Goal: Task Accomplishment & Management: Complete application form

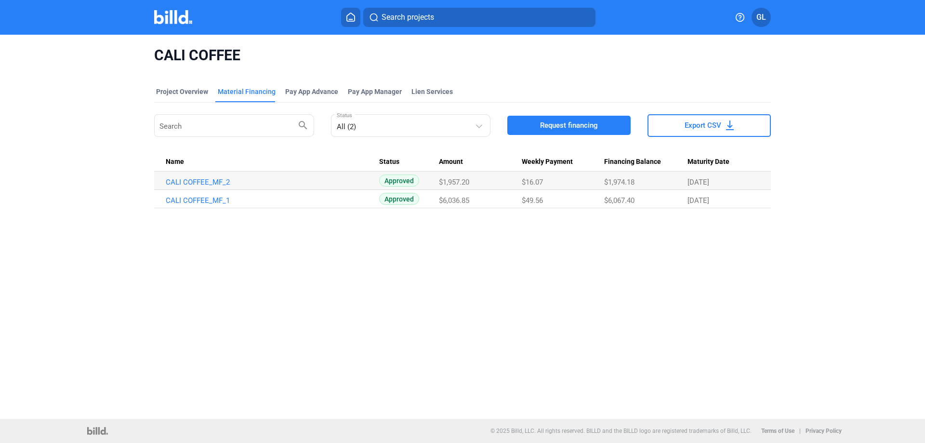
click at [173, 16] on img at bounding box center [173, 17] width 38 height 14
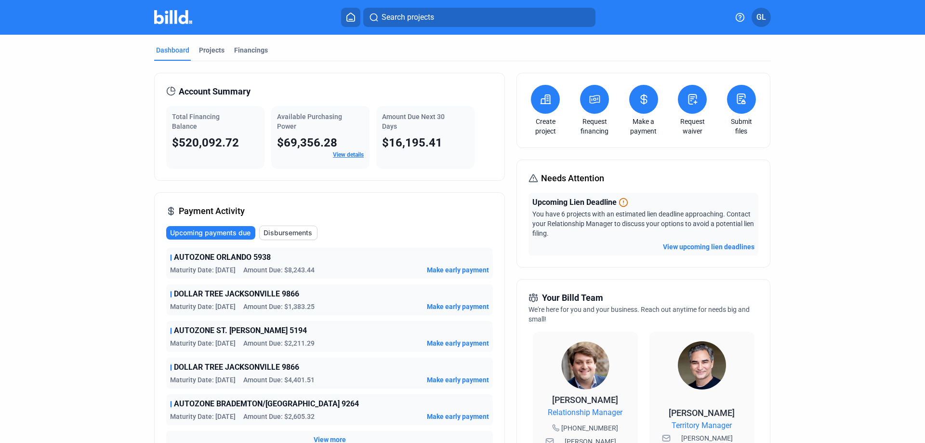
click at [688, 105] on icon at bounding box center [693, 100] width 12 height 12
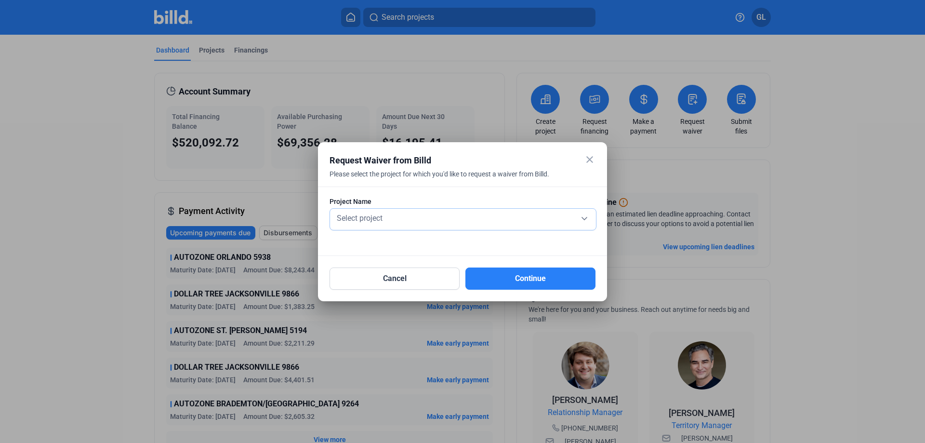
click at [405, 216] on div "Select project" at bounding box center [463, 217] width 256 height 13
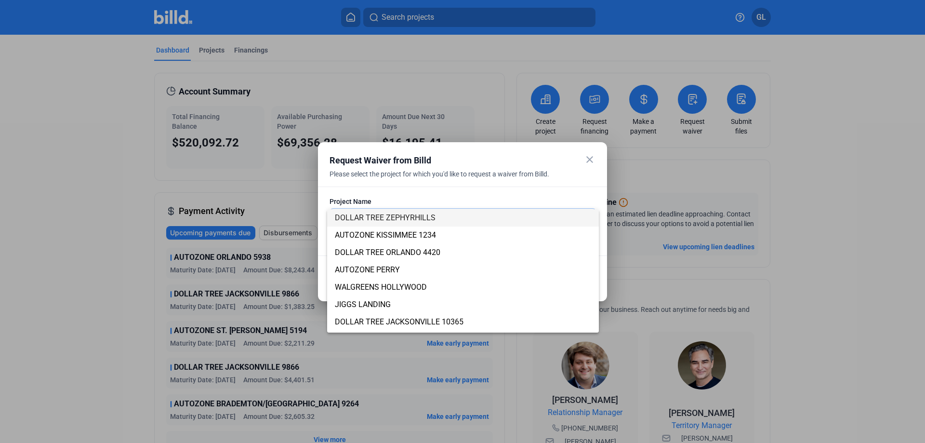
scroll to position [15, 0]
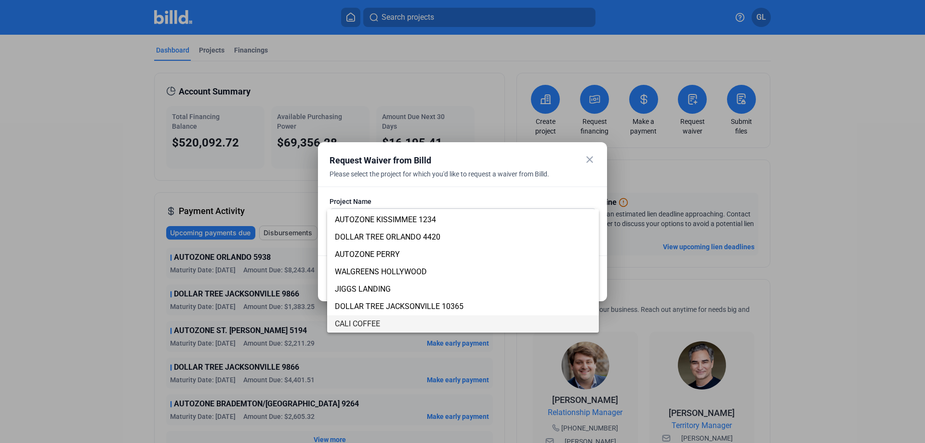
click at [385, 326] on span "CALI COFFEE" at bounding box center [463, 323] width 256 height 17
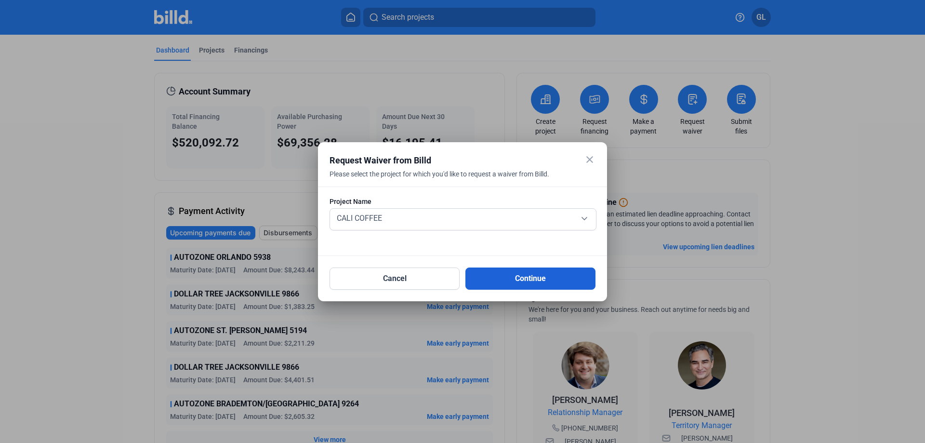
click at [546, 275] on button "Continue" at bounding box center [531, 278] width 130 height 22
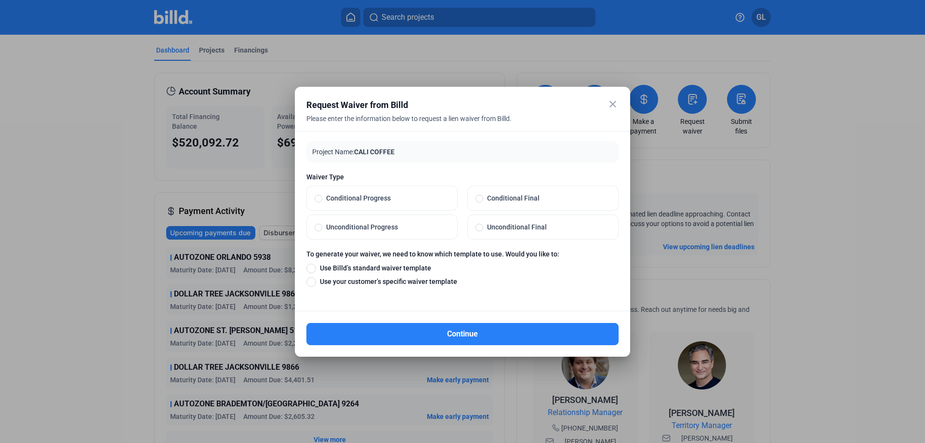
click at [317, 227] on span at bounding box center [319, 228] width 8 height 8
click at [317, 227] on input "Unconditional Progress" at bounding box center [319, 227] width 8 height 9
radio input "true"
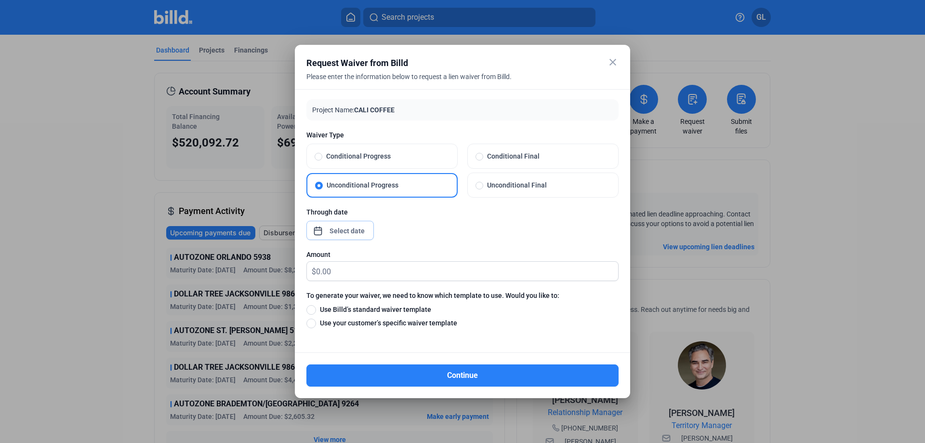
click at [348, 228] on div "close Request Waiver from Billd Please enter the information below to request a…" at bounding box center [462, 221] width 925 height 443
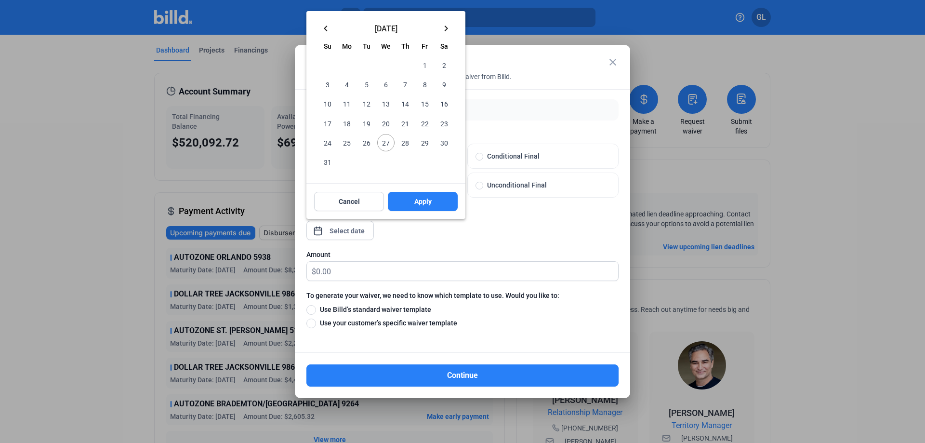
click at [326, 29] on mat-icon "keyboard_arrow_left" at bounding box center [326, 29] width 12 height 12
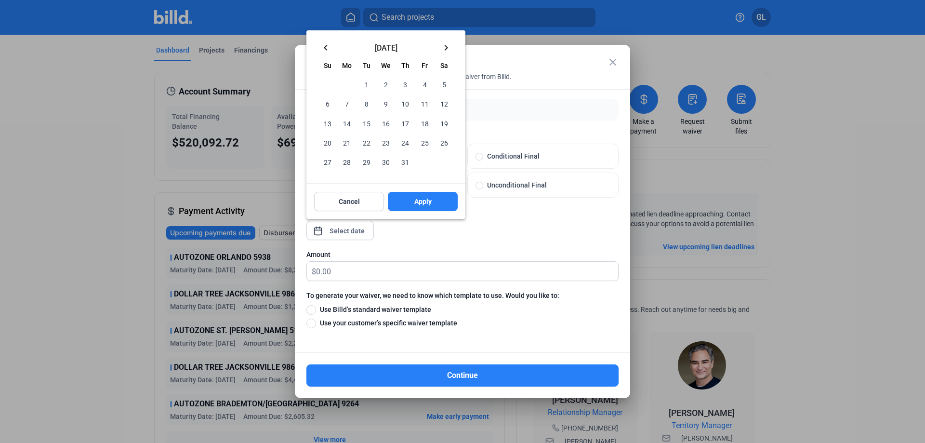
click at [326, 44] on mat-icon "keyboard_arrow_left" at bounding box center [326, 48] width 12 height 12
click at [324, 44] on mat-icon "keyboard_arrow_left" at bounding box center [326, 48] width 12 height 12
click at [445, 162] on span "31" at bounding box center [444, 161] width 17 height 17
click at [438, 201] on button "Apply" at bounding box center [423, 201] width 70 height 19
type input "[DATE]"
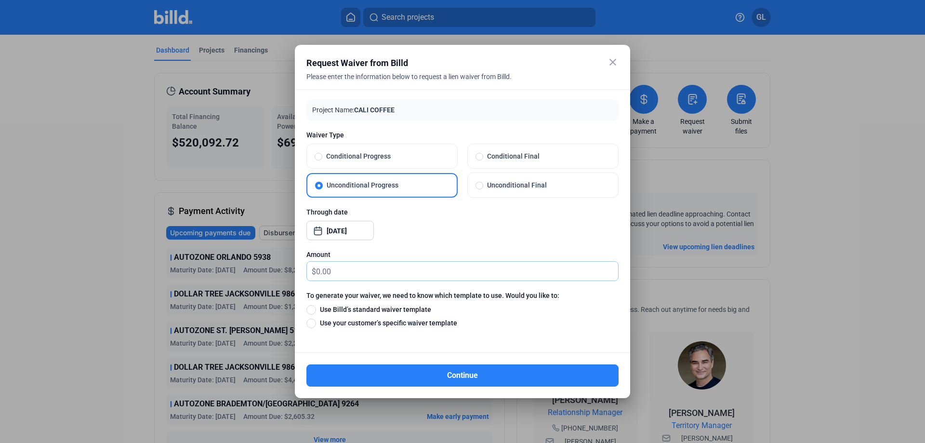
click at [349, 273] on input "text" at bounding box center [467, 271] width 302 height 19
click at [340, 272] on input "text" at bounding box center [467, 271] width 302 height 19
click at [313, 309] on span at bounding box center [312, 310] width 10 height 10
click at [313, 309] on input "Use Billd’s standard waiver template" at bounding box center [312, 309] width 10 height 11
radio input "true"
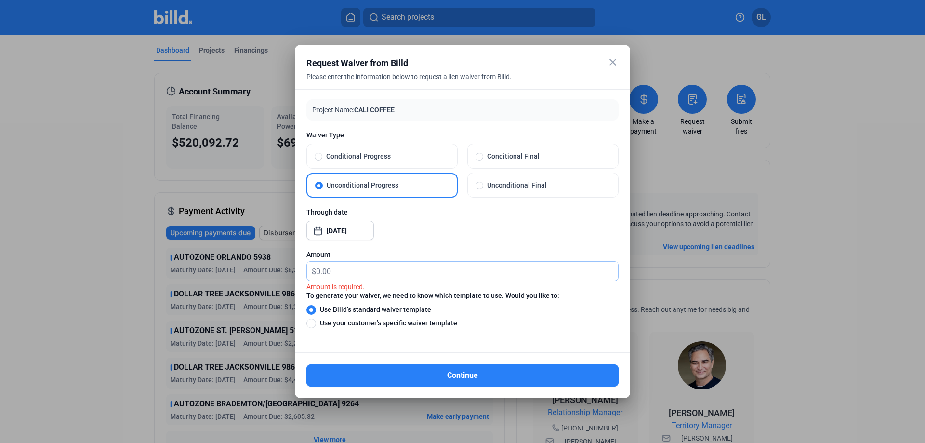
click at [374, 267] on input "text" at bounding box center [467, 271] width 302 height 19
type input "10"
drag, startPoint x: 479, startPoint y: 378, endPoint x: 532, endPoint y: 370, distance: 53.6
click at [479, 378] on button "Continue" at bounding box center [463, 375] width 312 height 22
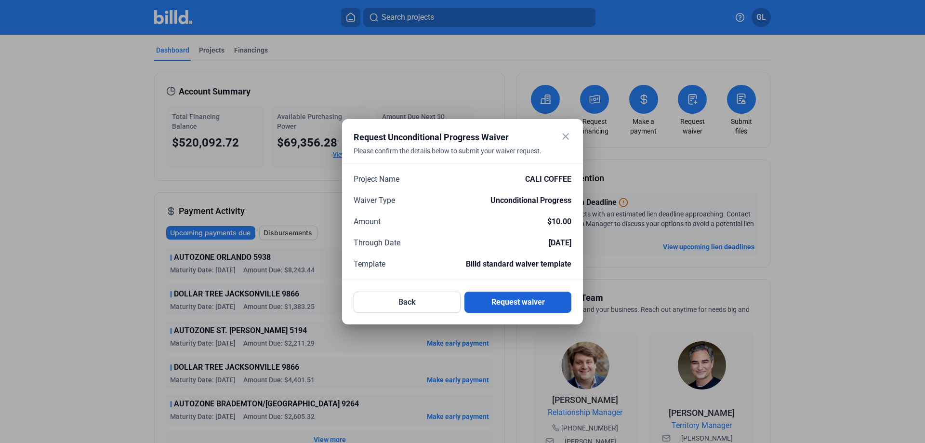
click at [537, 299] on button "Request waiver" at bounding box center [518, 302] width 107 height 21
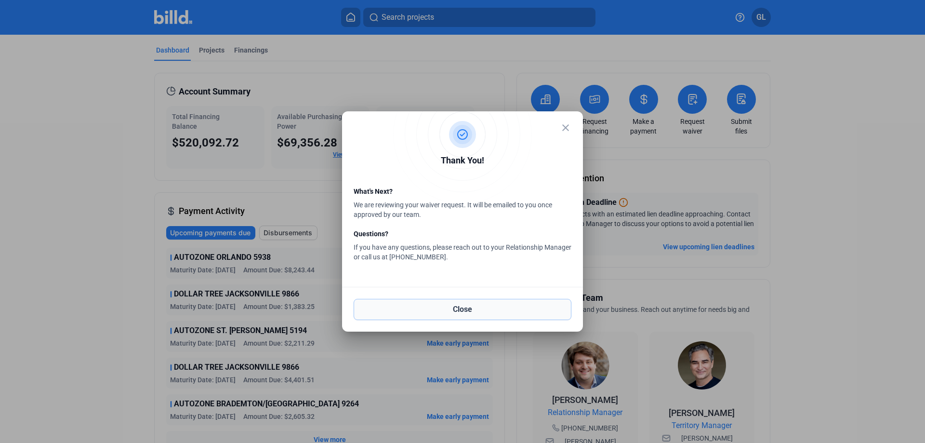
click at [478, 309] on button "Close" at bounding box center [463, 309] width 218 height 21
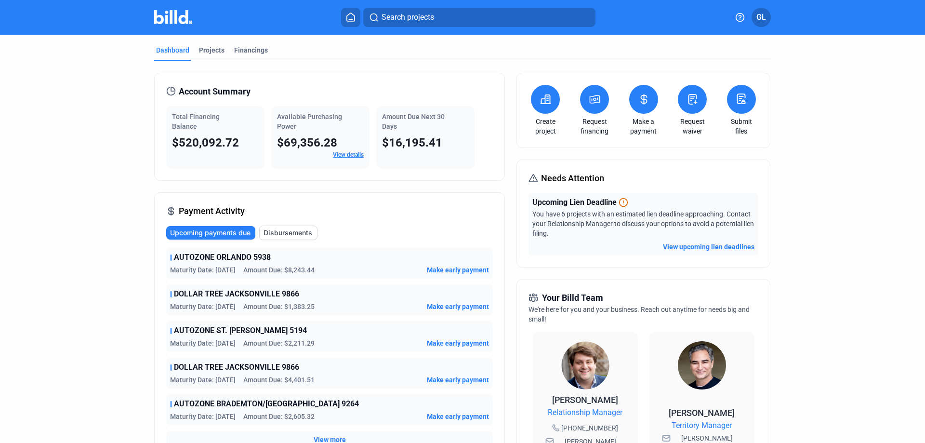
click at [687, 102] on icon at bounding box center [693, 100] width 12 height 12
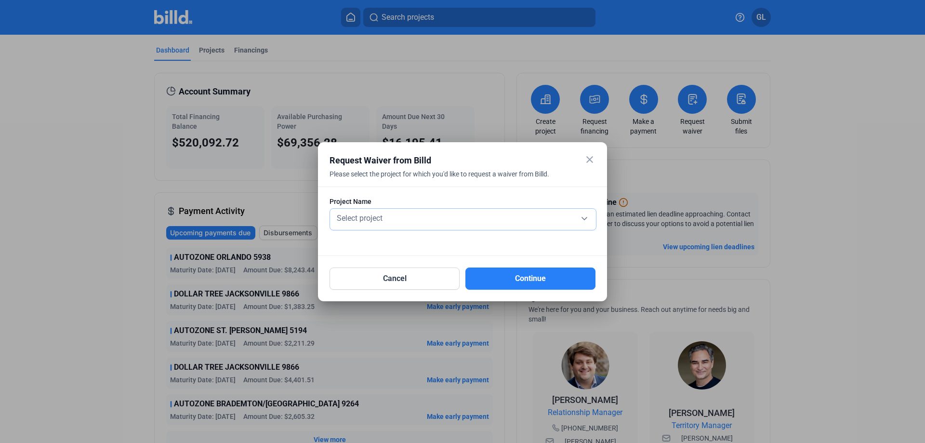
click at [391, 223] on div "Select project" at bounding box center [463, 217] width 256 height 13
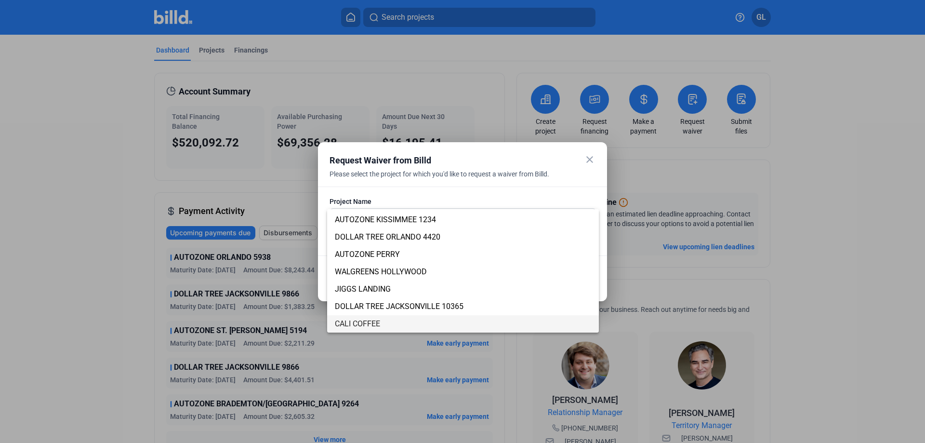
click at [356, 317] on span "CALI COFFEE" at bounding box center [463, 323] width 256 height 17
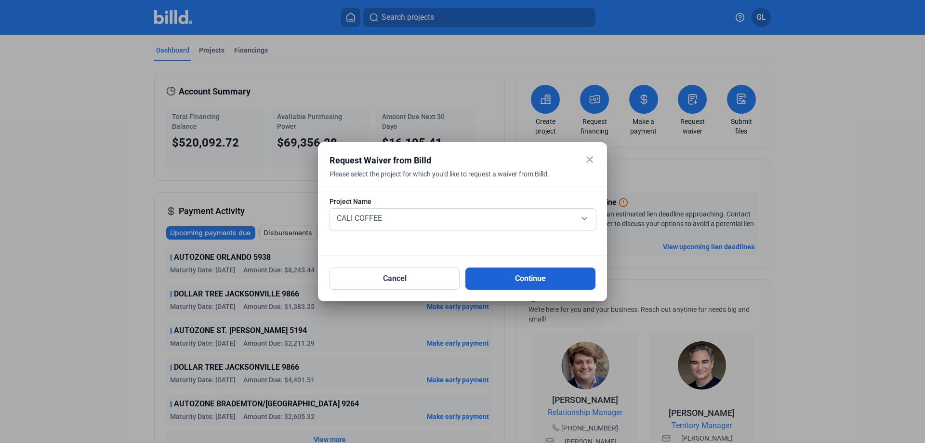
click at [531, 280] on button "Continue" at bounding box center [531, 278] width 130 height 22
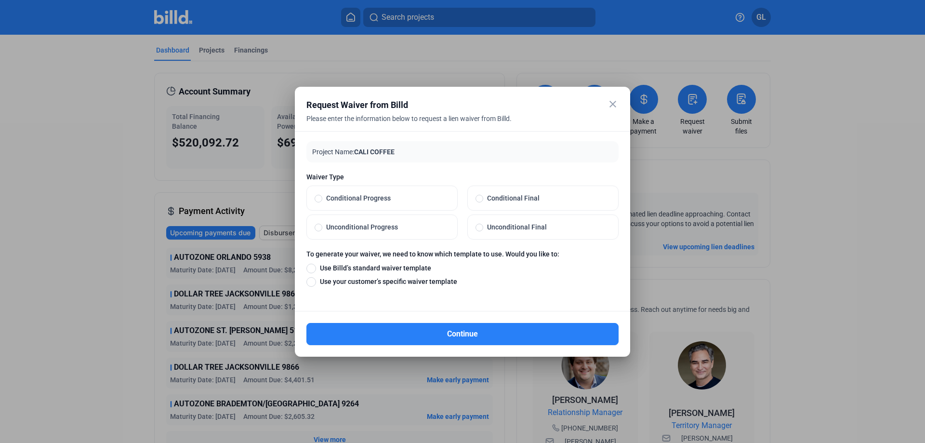
click at [319, 228] on span at bounding box center [319, 228] width 8 height 8
click at [319, 228] on input "Unconditional Progress" at bounding box center [319, 227] width 8 height 9
radio input "true"
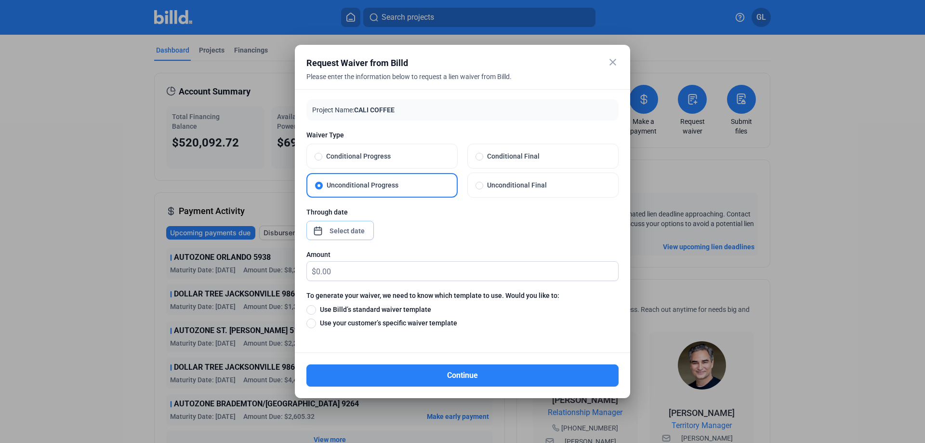
click at [355, 228] on div "close Request Waiver from Billd Please enter the information below to request a…" at bounding box center [462, 221] width 925 height 443
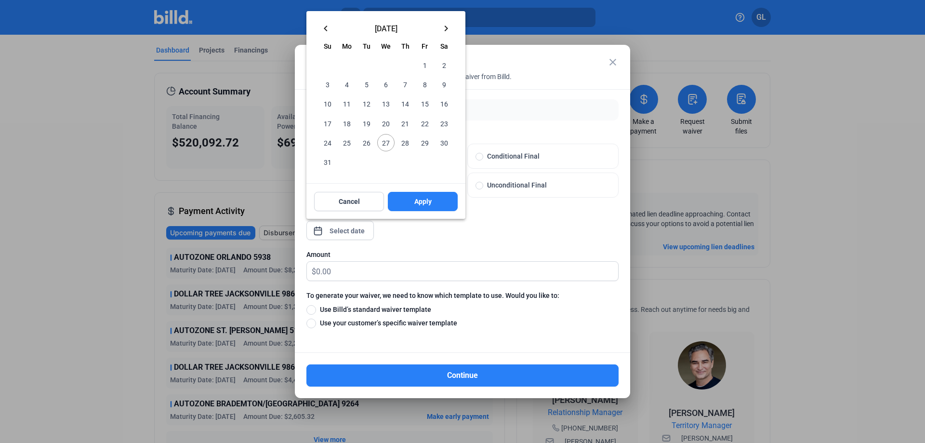
click at [328, 29] on mat-icon "keyboard_arrow_left" at bounding box center [326, 29] width 12 height 12
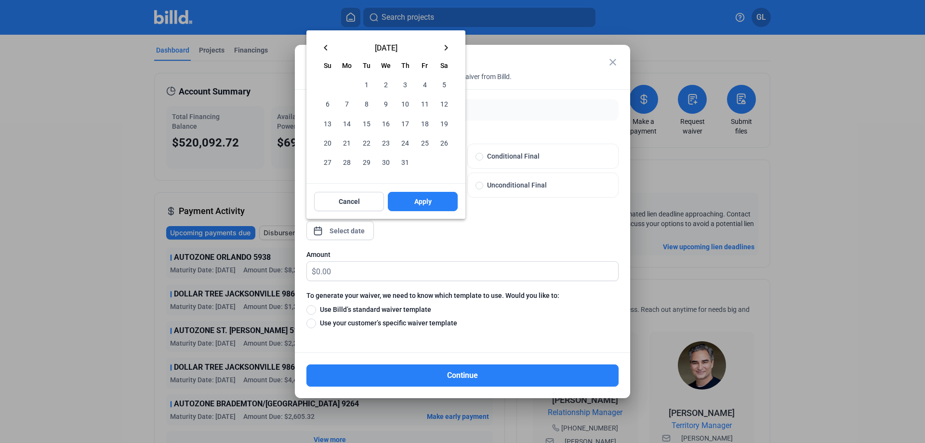
click at [322, 43] on mat-icon "keyboard_arrow_left" at bounding box center [326, 48] width 12 height 12
click at [323, 44] on mat-icon "keyboard_arrow_left" at bounding box center [326, 48] width 12 height 12
click at [446, 45] on mat-icon "keyboard_arrow_right" at bounding box center [447, 48] width 12 height 12
click at [348, 162] on span "30" at bounding box center [346, 161] width 17 height 17
click at [431, 197] on span "Apply" at bounding box center [422, 202] width 17 height 10
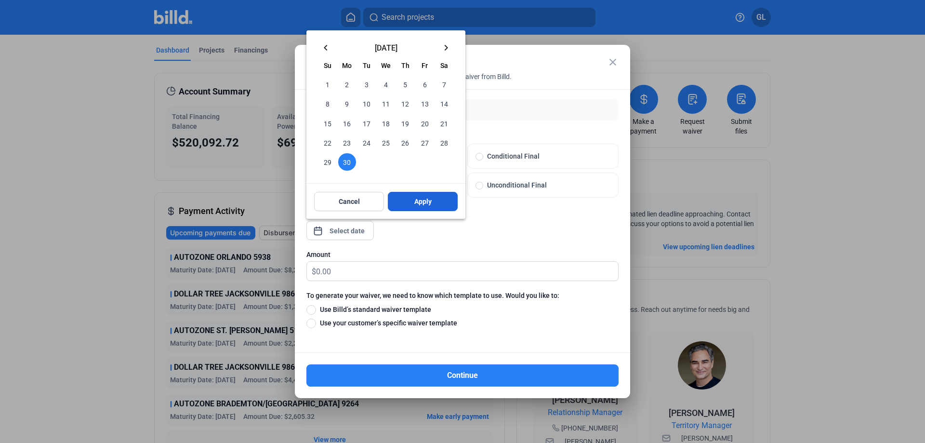
type input "[DATE]"
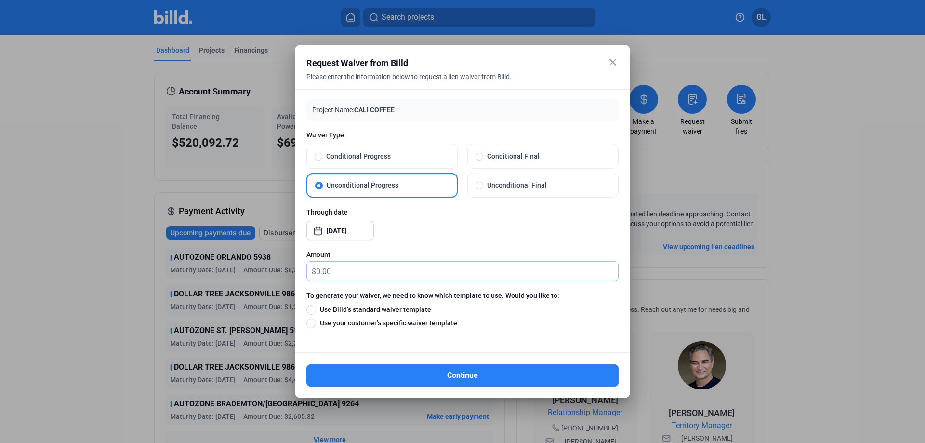
click at [357, 273] on input "text" at bounding box center [467, 271] width 302 height 19
type input "10"
click at [312, 309] on span at bounding box center [312, 310] width 10 height 10
click at [312, 309] on input "Use Billd’s standard waiver template" at bounding box center [312, 309] width 10 height 11
radio input "true"
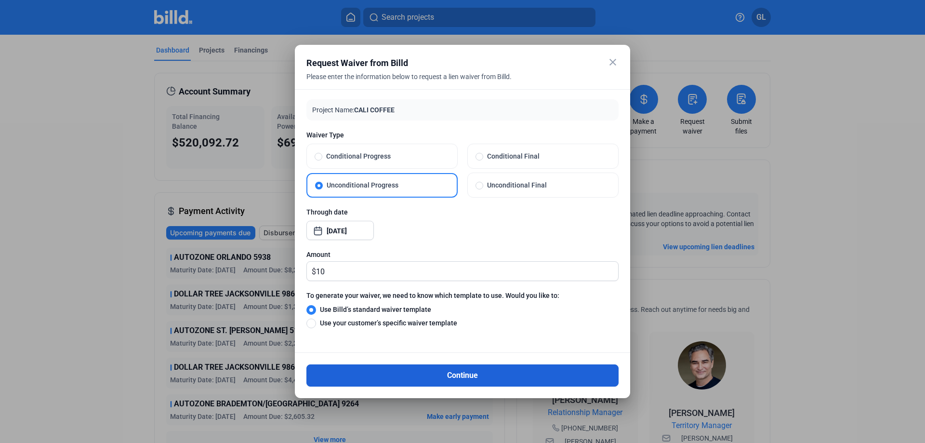
click at [484, 376] on button "Continue" at bounding box center [463, 375] width 312 height 22
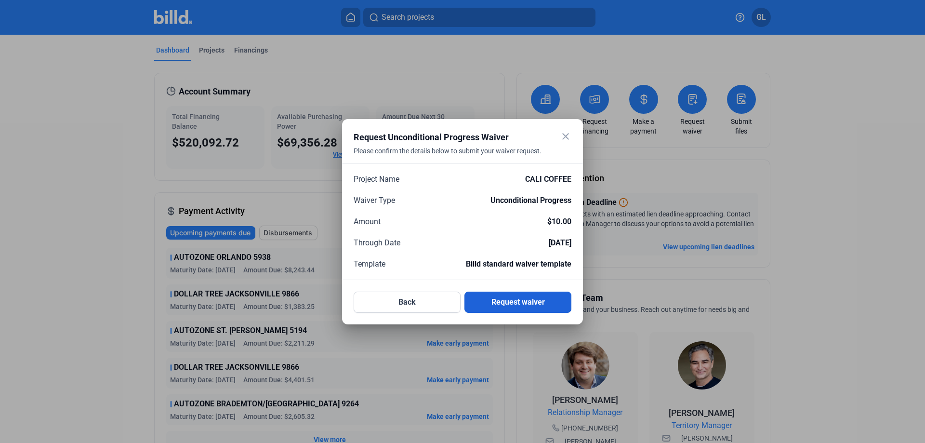
click at [533, 303] on button "Request waiver" at bounding box center [518, 302] width 107 height 21
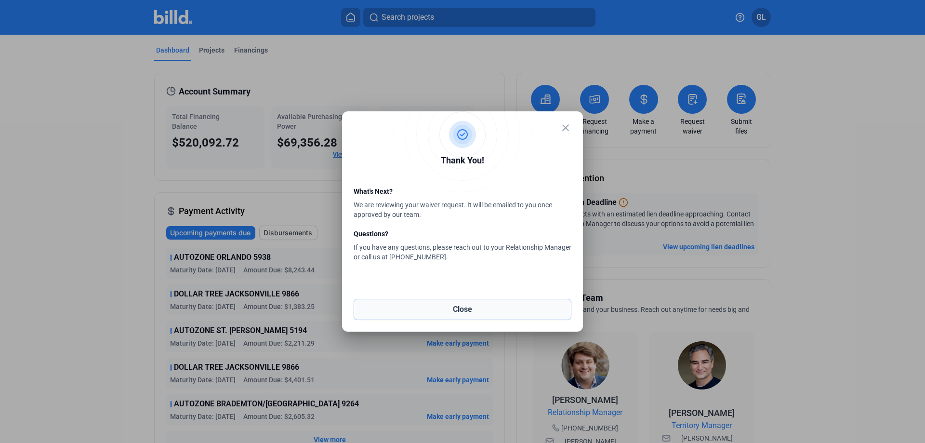
click at [477, 310] on button "Close" at bounding box center [463, 309] width 218 height 21
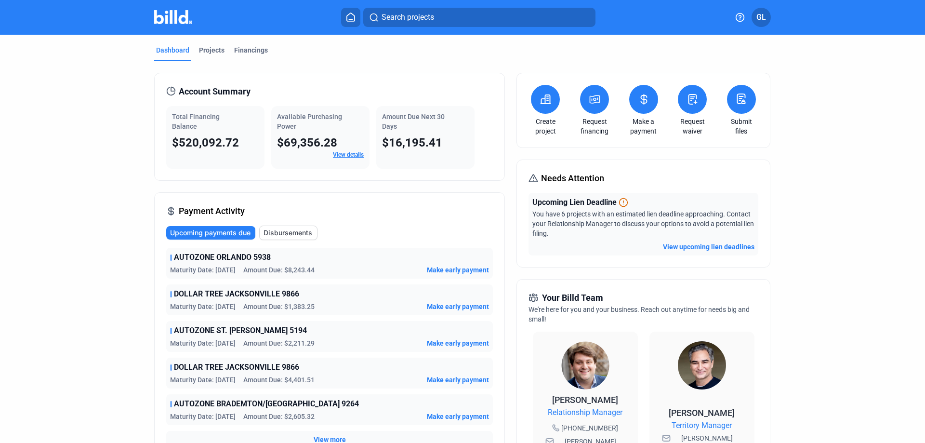
click at [688, 101] on icon at bounding box center [693, 100] width 12 height 12
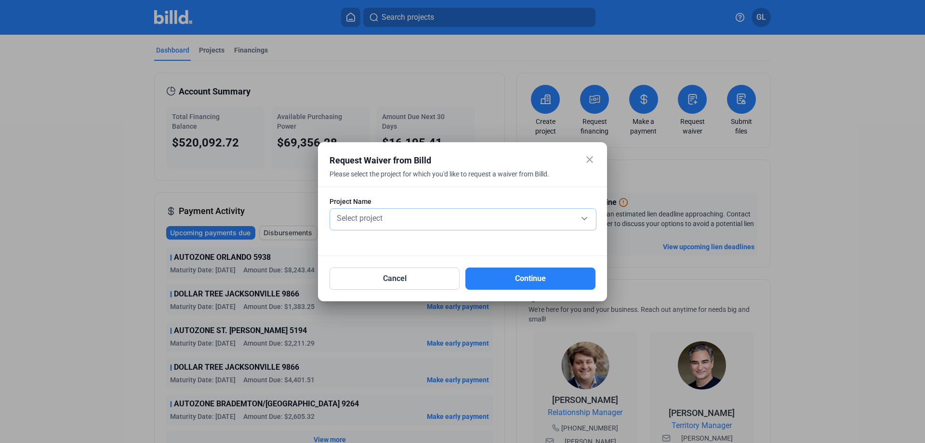
click at [414, 223] on div "Select project" at bounding box center [463, 217] width 256 height 13
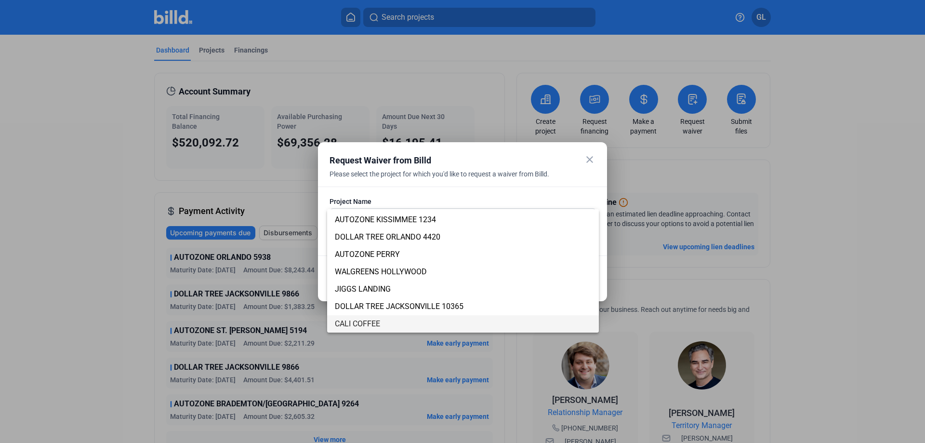
click at [367, 320] on span "CALI COFFEE" at bounding box center [357, 323] width 45 height 9
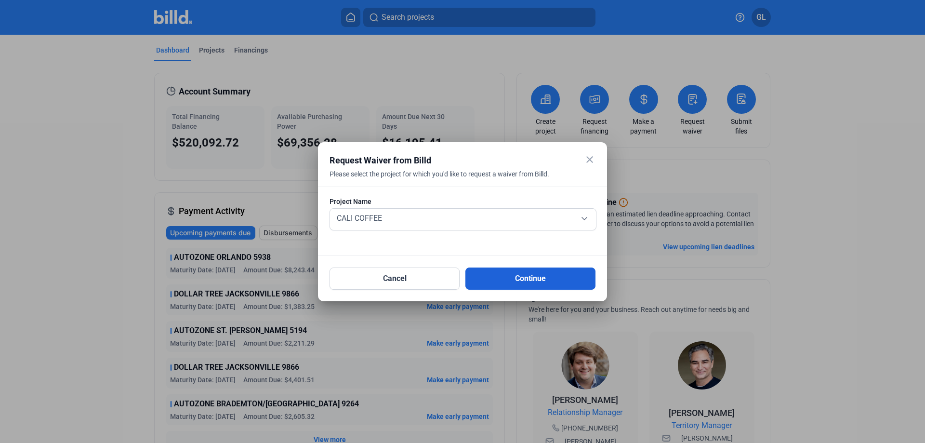
click at [539, 276] on button "Continue" at bounding box center [531, 278] width 130 height 22
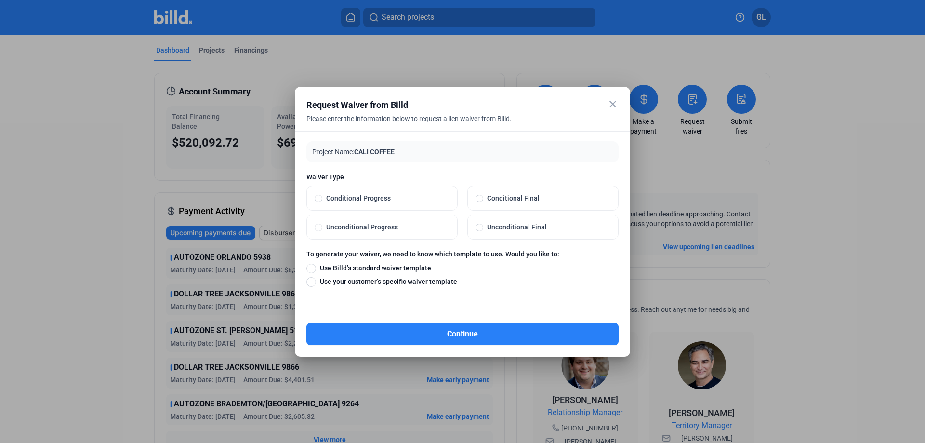
click at [318, 227] on span at bounding box center [319, 228] width 8 height 8
click at [318, 227] on input "Unconditional Progress" at bounding box center [319, 227] width 8 height 9
radio input "true"
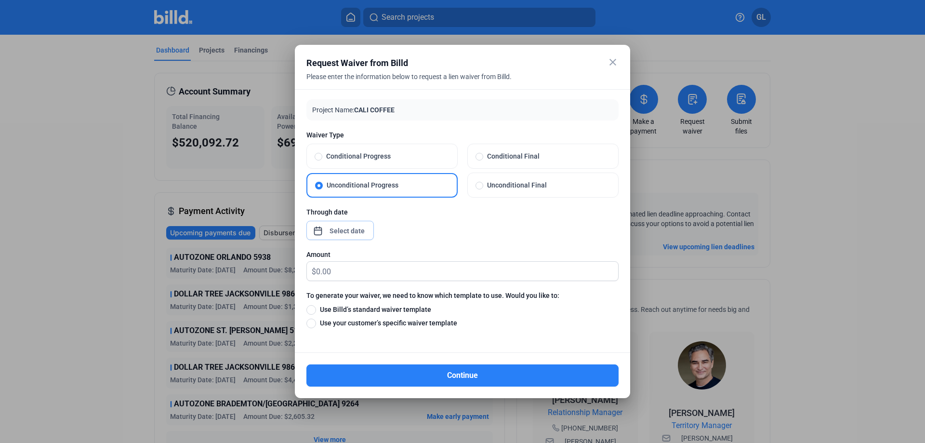
click at [365, 233] on div "close Request Waiver from Billd Please enter the information below to request a…" at bounding box center [462, 221] width 925 height 443
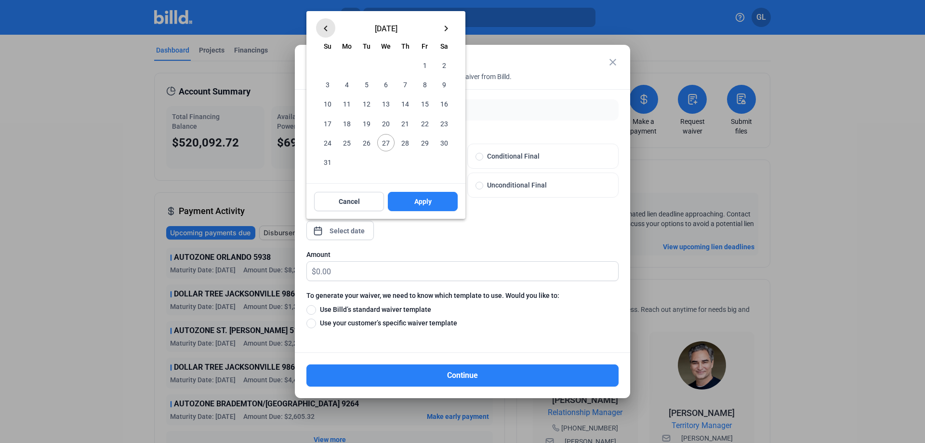
click at [323, 27] on mat-icon "keyboard_arrow_left" at bounding box center [326, 29] width 12 height 12
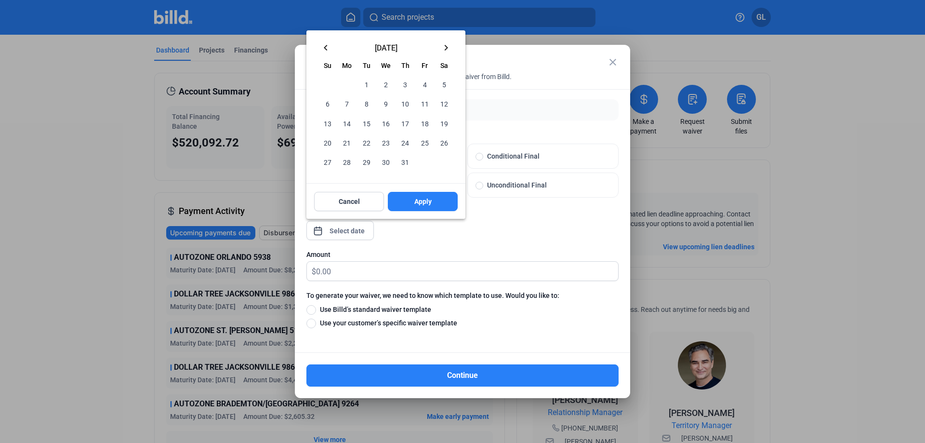
click at [407, 160] on span "31" at bounding box center [405, 161] width 17 height 17
click at [431, 199] on span "Apply" at bounding box center [422, 202] width 17 height 10
type input "[DATE]"
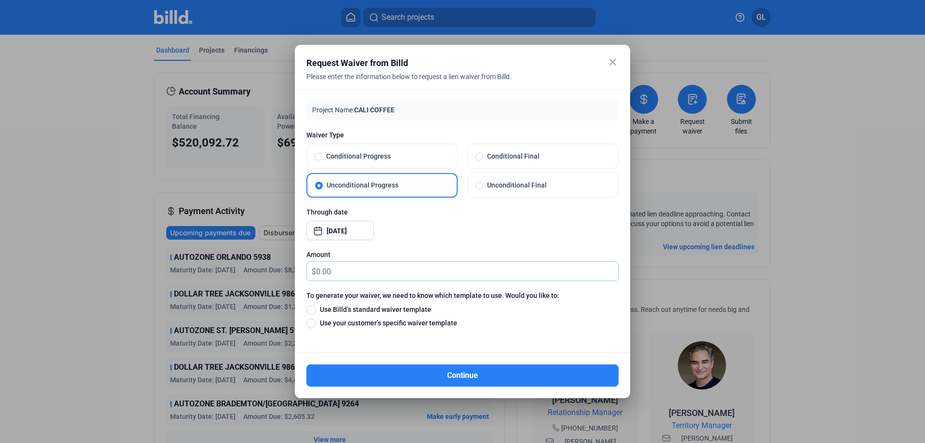
click at [346, 271] on input "text" at bounding box center [467, 271] width 302 height 19
type input "10"
click at [313, 309] on span at bounding box center [312, 310] width 10 height 10
click at [313, 309] on input "Use Billd’s standard waiver template" at bounding box center [312, 309] width 10 height 11
radio input "true"
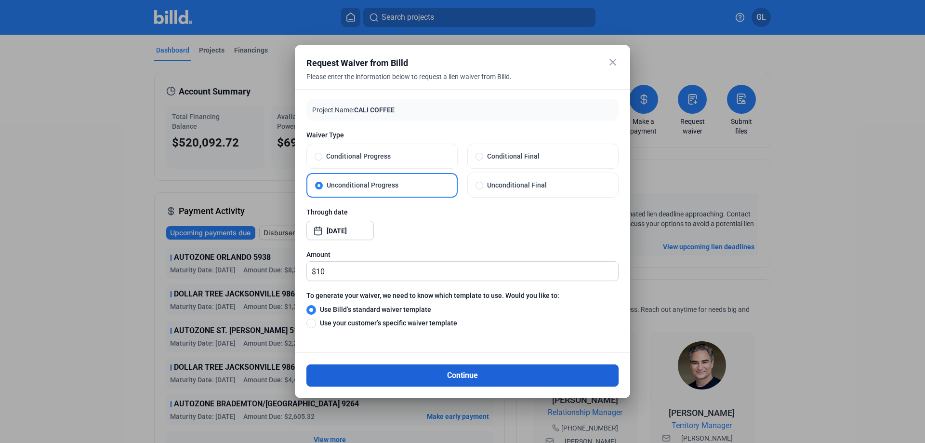
click at [511, 374] on button "Continue" at bounding box center [463, 375] width 312 height 22
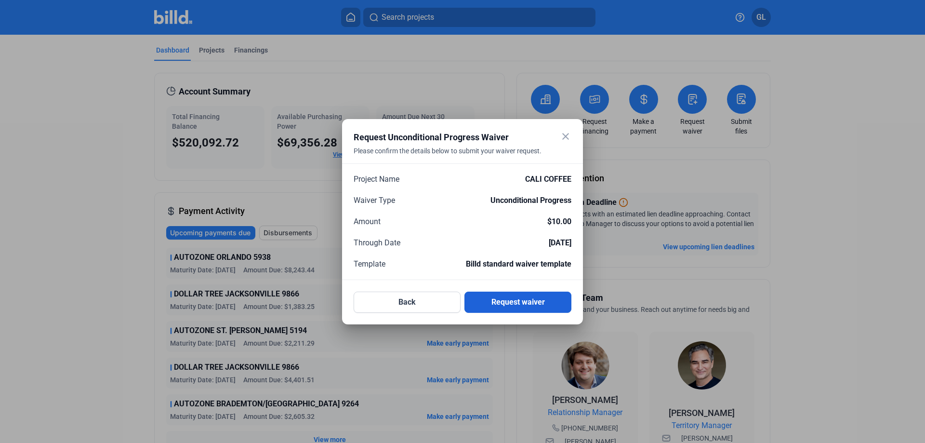
click at [523, 301] on button "Request waiver" at bounding box center [518, 302] width 107 height 21
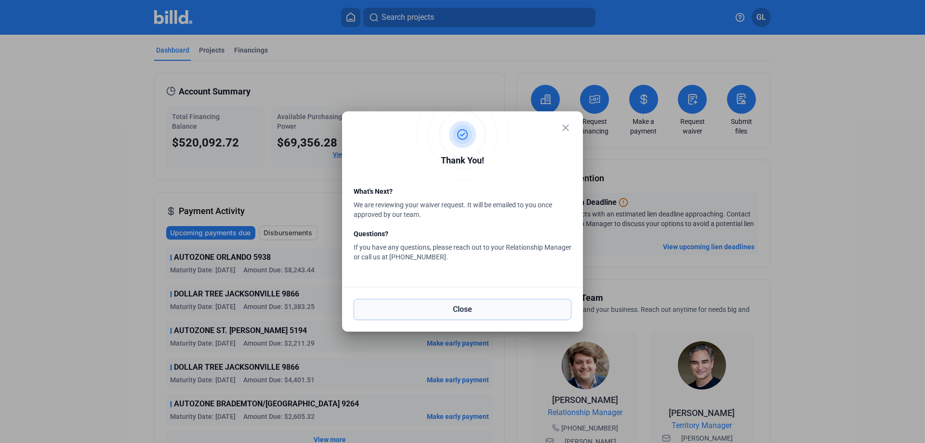
click at [464, 310] on button "Close" at bounding box center [463, 309] width 218 height 21
